Goal: Information Seeking & Learning: Learn about a topic

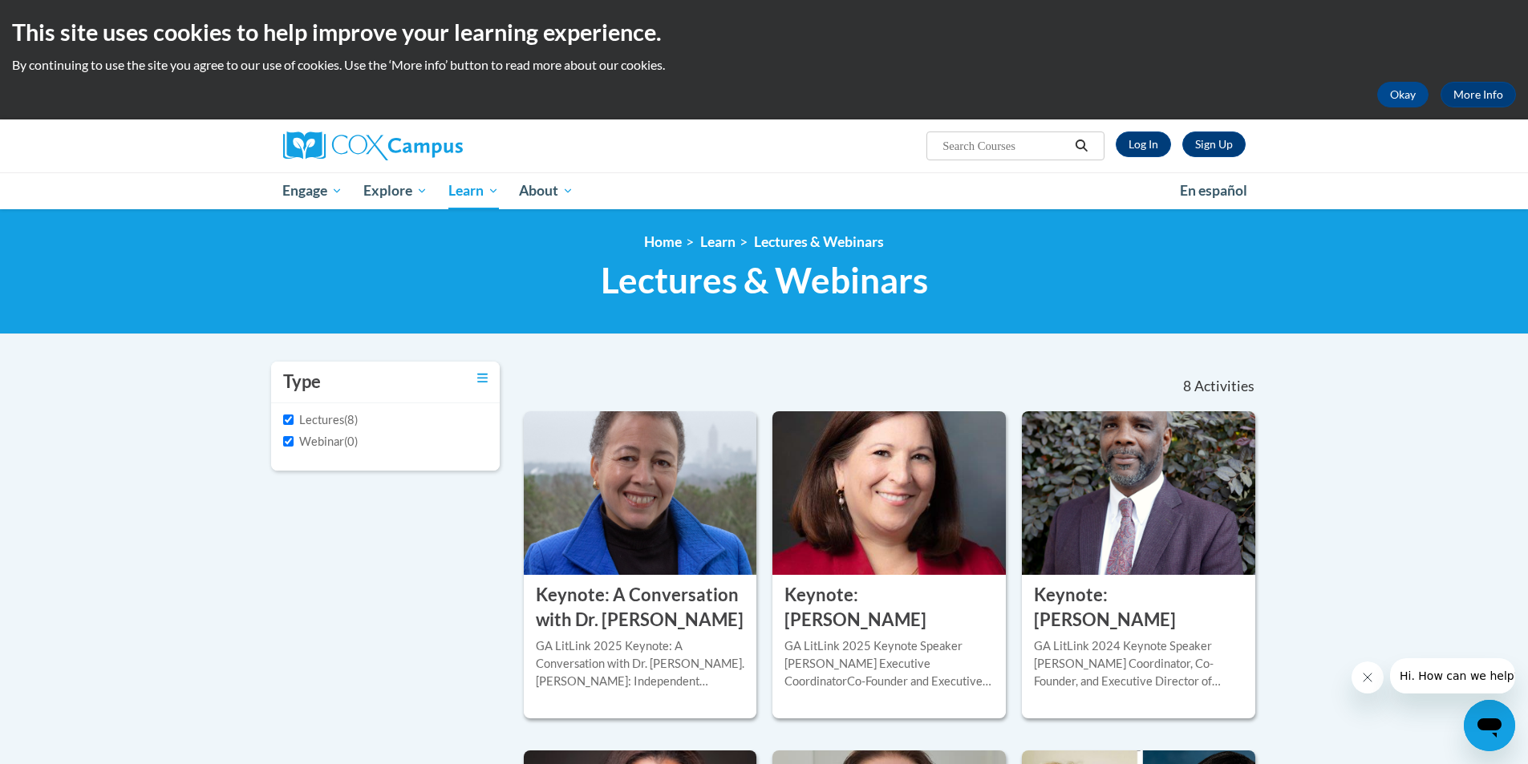
click at [315, 417] on label "Lectures" at bounding box center [313, 420] width 61 height 18
click at [293, 417] on input "Lectures" at bounding box center [288, 420] width 10 height 10
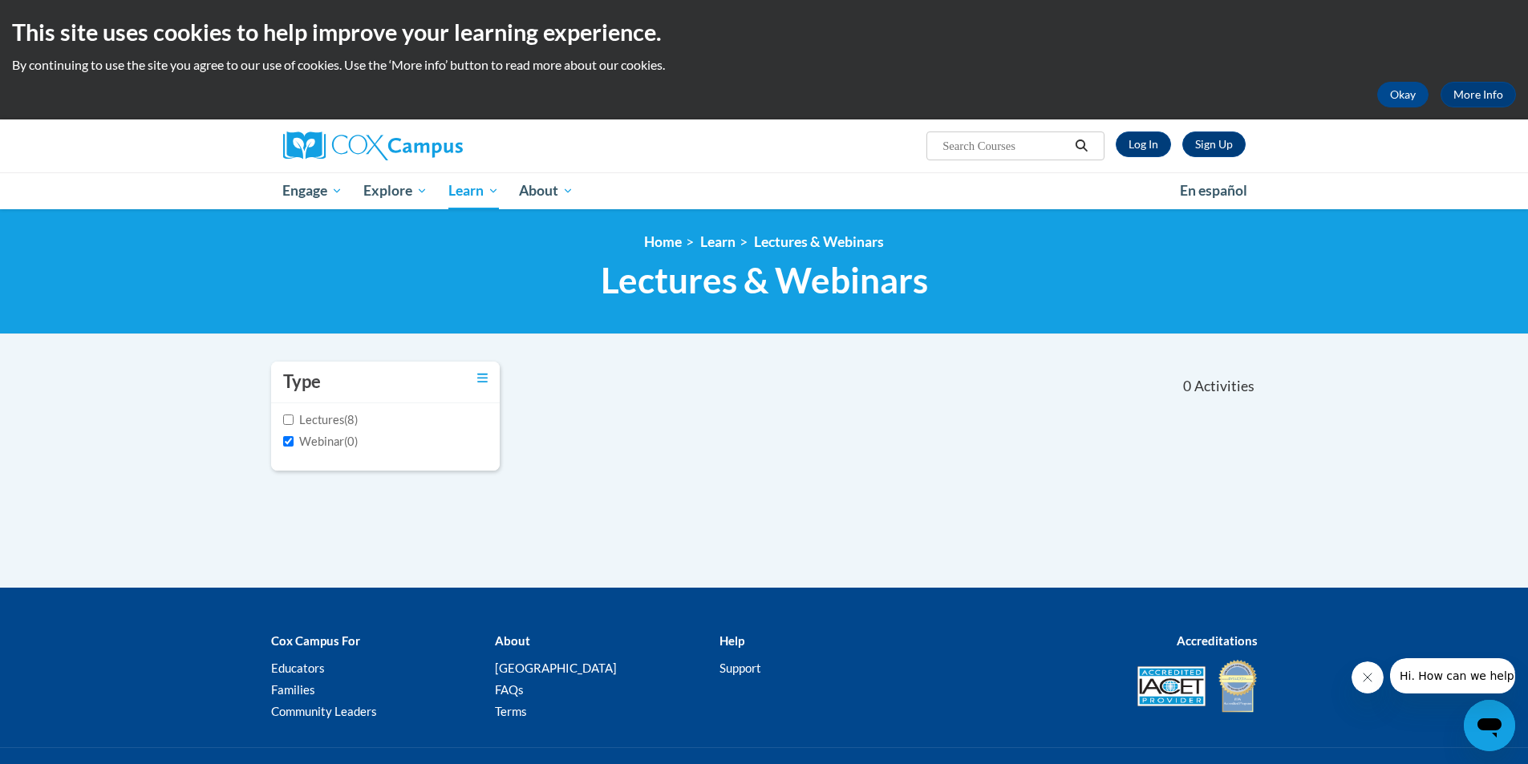
click at [315, 417] on label "Lectures" at bounding box center [313, 420] width 61 height 18
click at [293, 417] on input "Lectures" at bounding box center [288, 420] width 10 height 10
checkbox input "true"
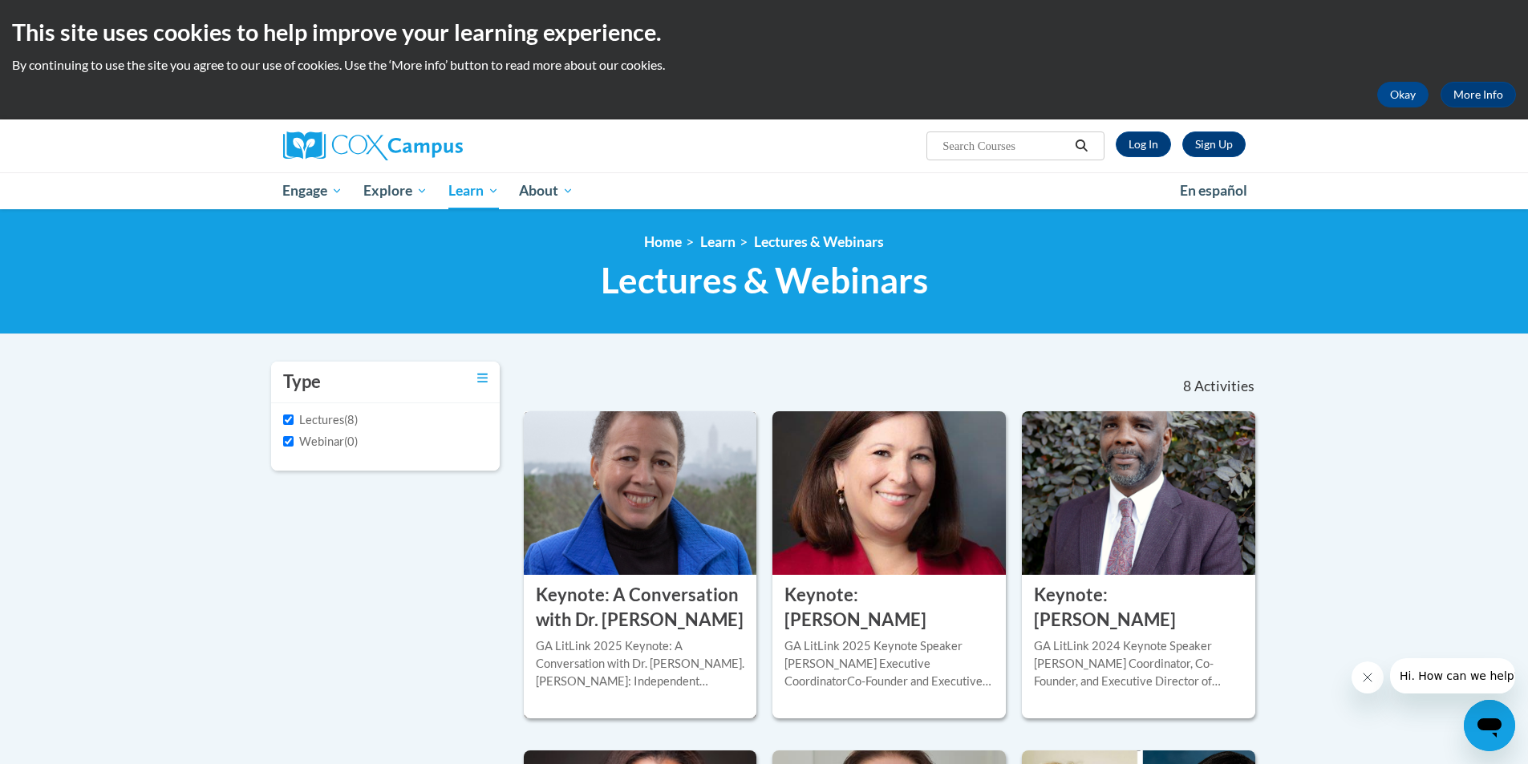
click at [554, 599] on h3 "Keynote: A Conversation with Dr. [PERSON_NAME]" at bounding box center [640, 608] width 209 height 50
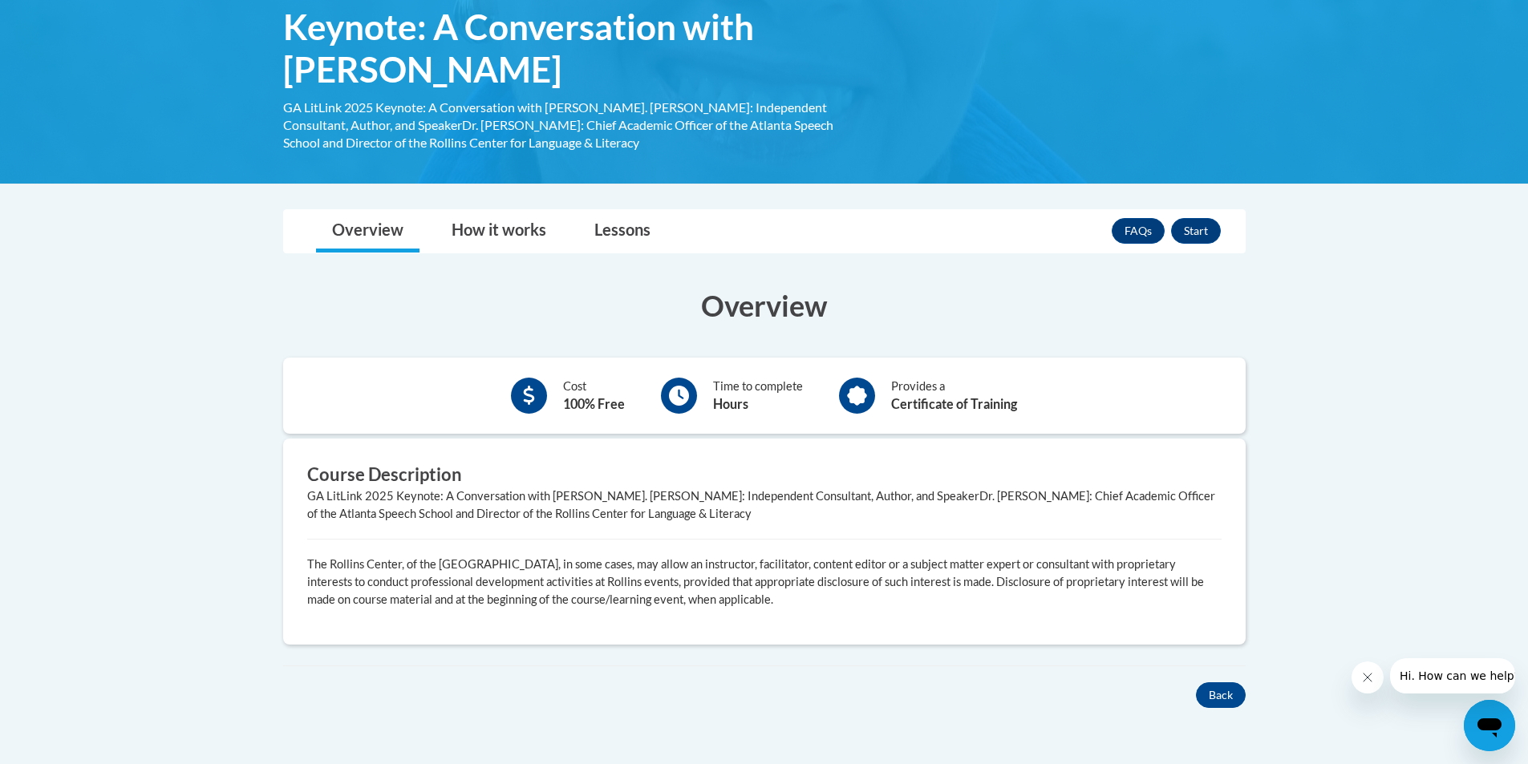
scroll to position [164, 0]
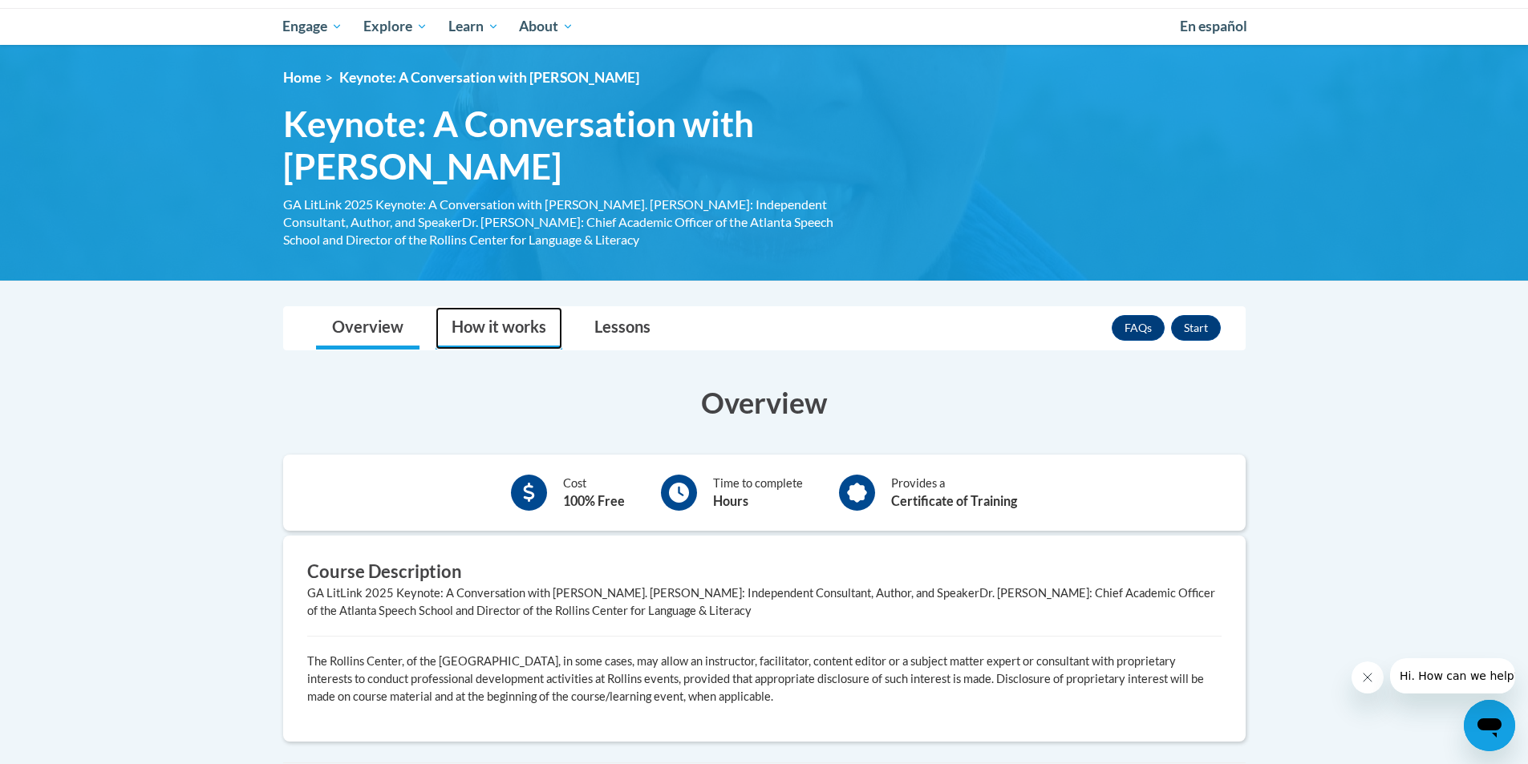
click at [469, 321] on link "How it works" at bounding box center [498, 328] width 127 height 42
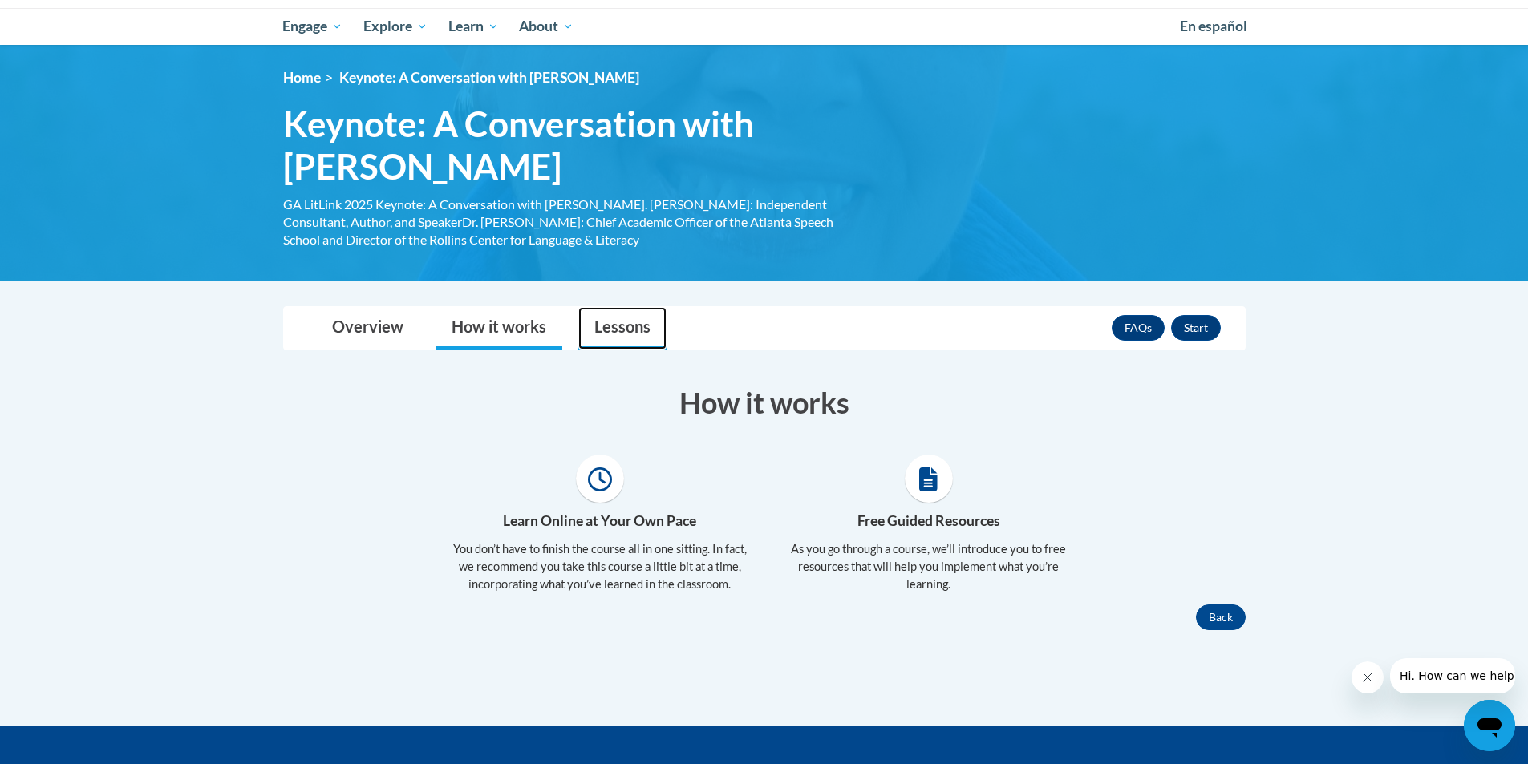
click at [600, 336] on link "Lessons" at bounding box center [622, 328] width 88 height 42
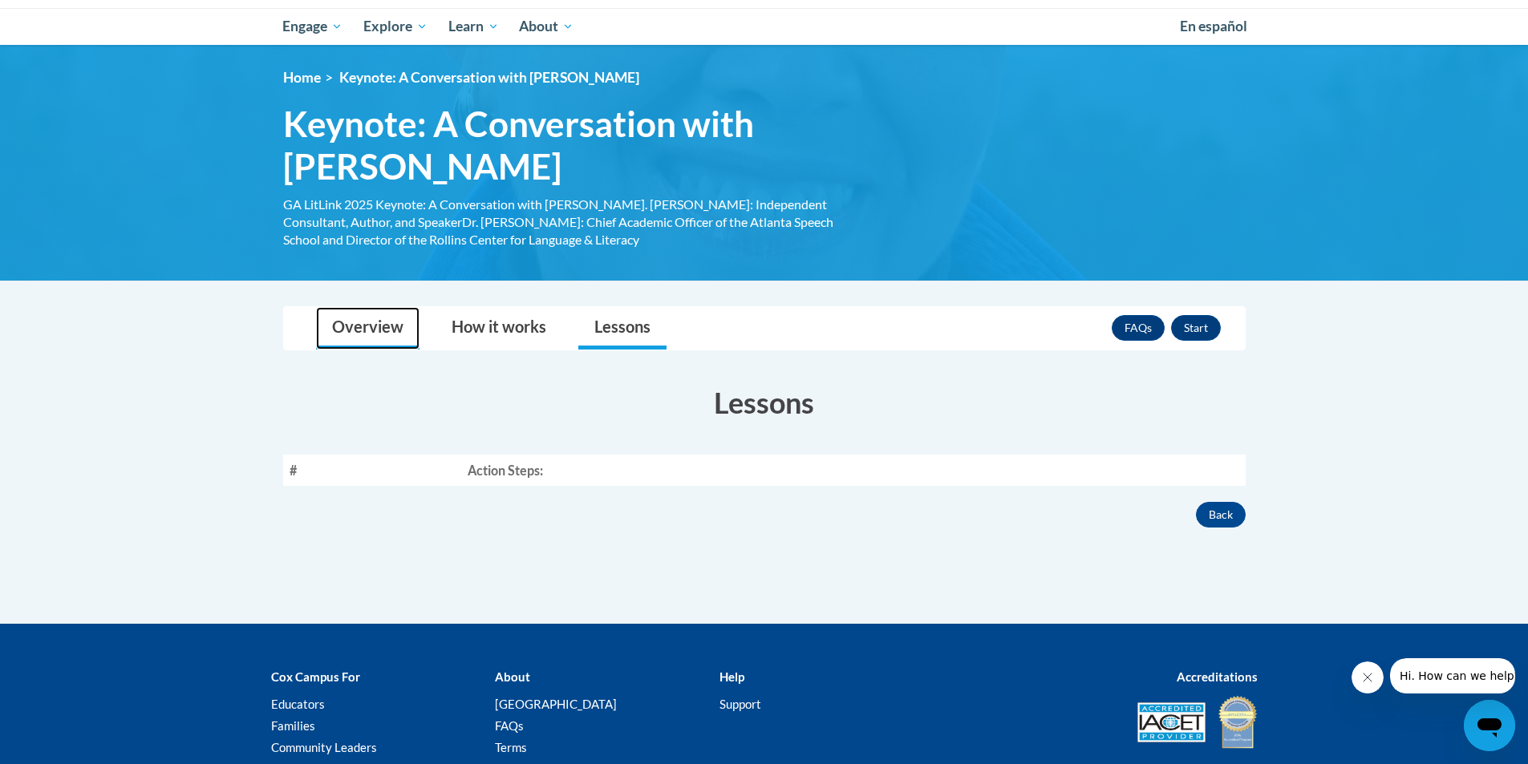
click at [342, 326] on link "Overview" at bounding box center [367, 328] width 103 height 42
